Goal: Transaction & Acquisition: Purchase product/service

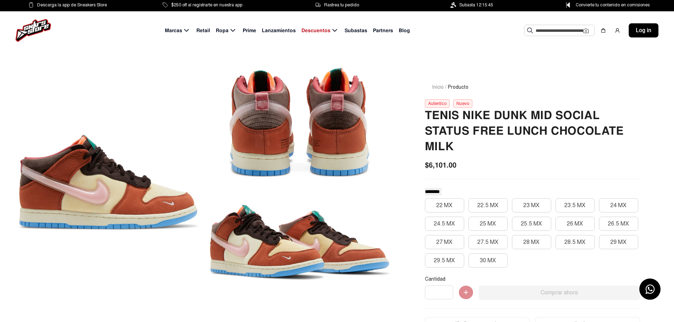
click at [202, 31] on span "Retail" at bounding box center [203, 30] width 14 height 7
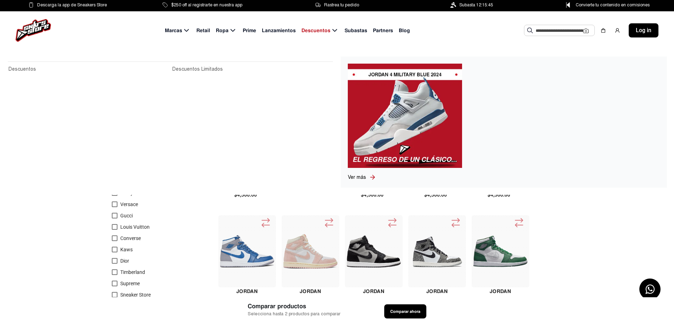
click at [320, 29] on span "Descuentos" at bounding box center [316, 30] width 29 height 7
click at [23, 71] on link "Descuentos" at bounding box center [88, 69] width 160 height 8
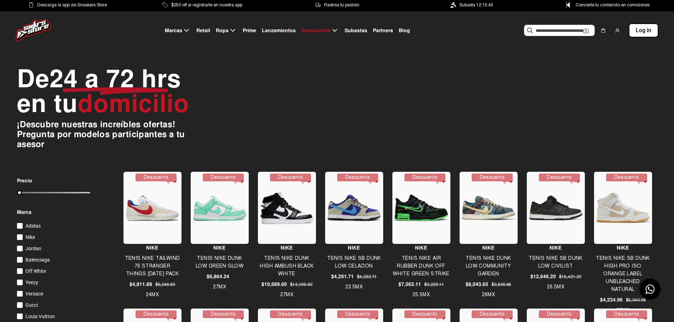
click at [360, 29] on span "Subastas" at bounding box center [356, 30] width 23 height 7
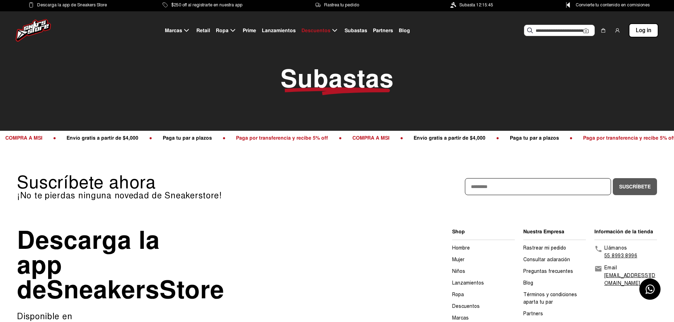
click at [206, 29] on span "Retail" at bounding box center [203, 30] width 14 height 7
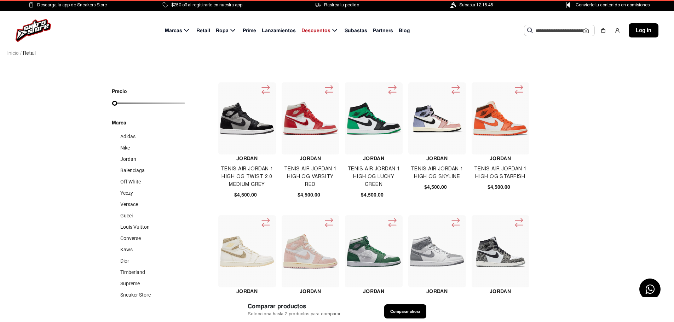
click at [363, 125] on img at bounding box center [374, 119] width 55 height 32
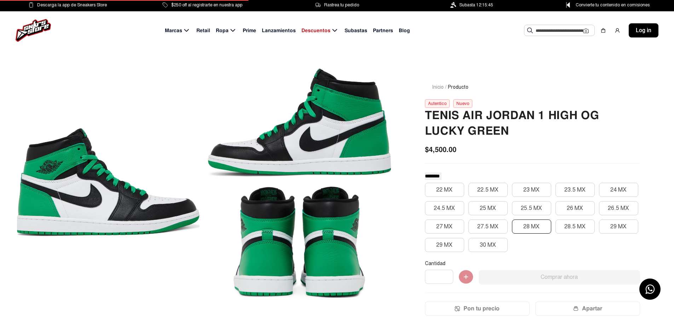
click at [531, 228] on button "28 MX" at bounding box center [531, 227] width 39 height 14
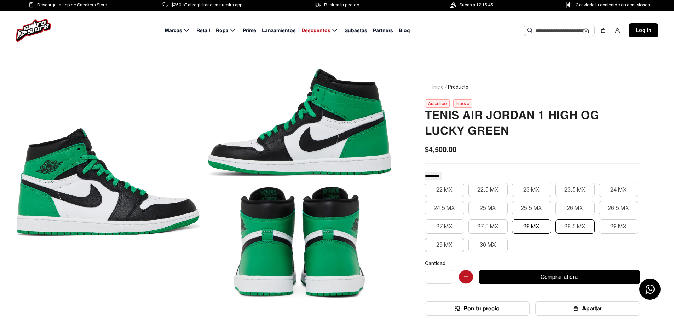
click at [564, 225] on button "28.5 MX" at bounding box center [575, 227] width 39 height 14
click at [531, 226] on button "28 MX" at bounding box center [531, 227] width 39 height 14
